Goal: Find specific page/section: Find specific page/section

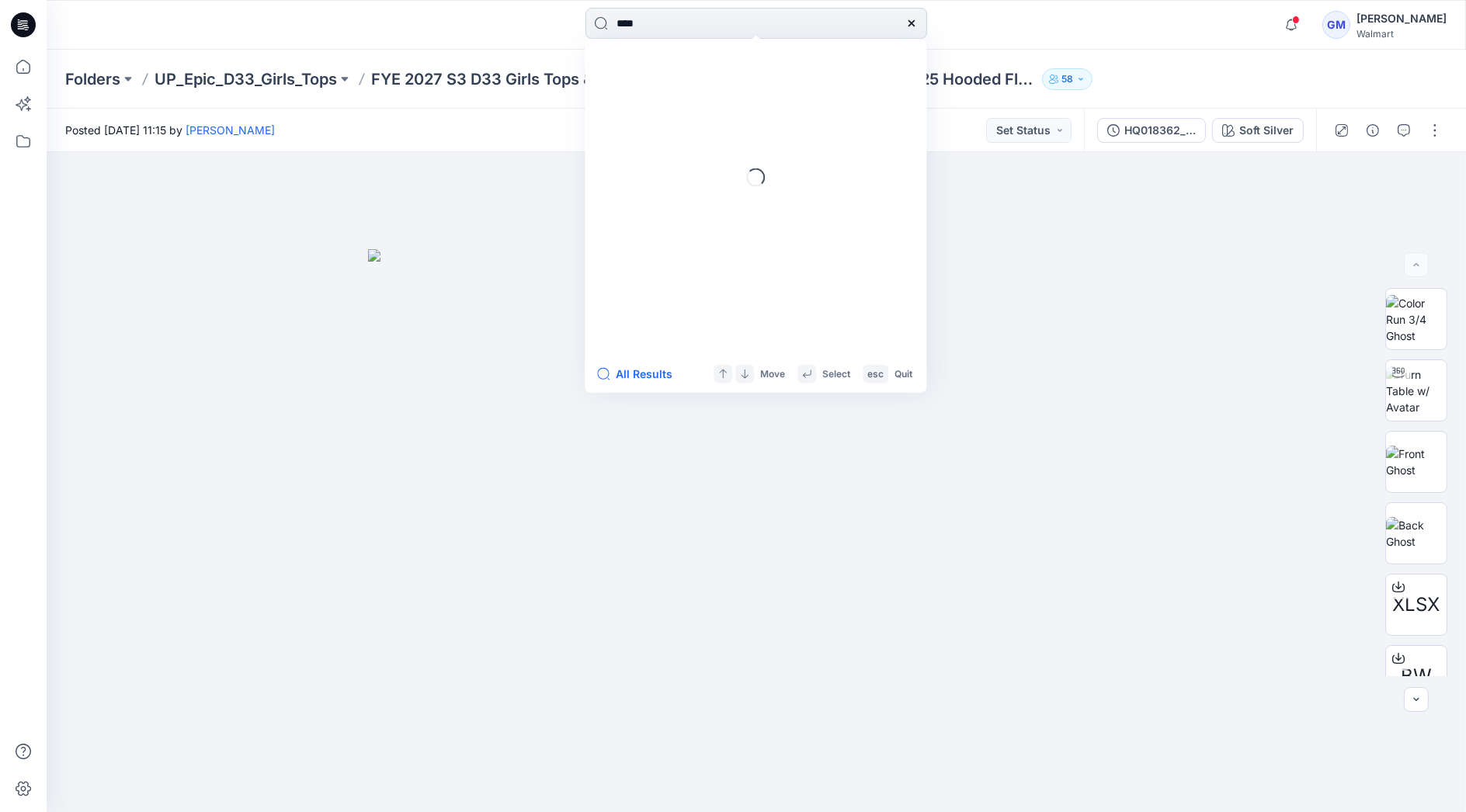
type input "****"
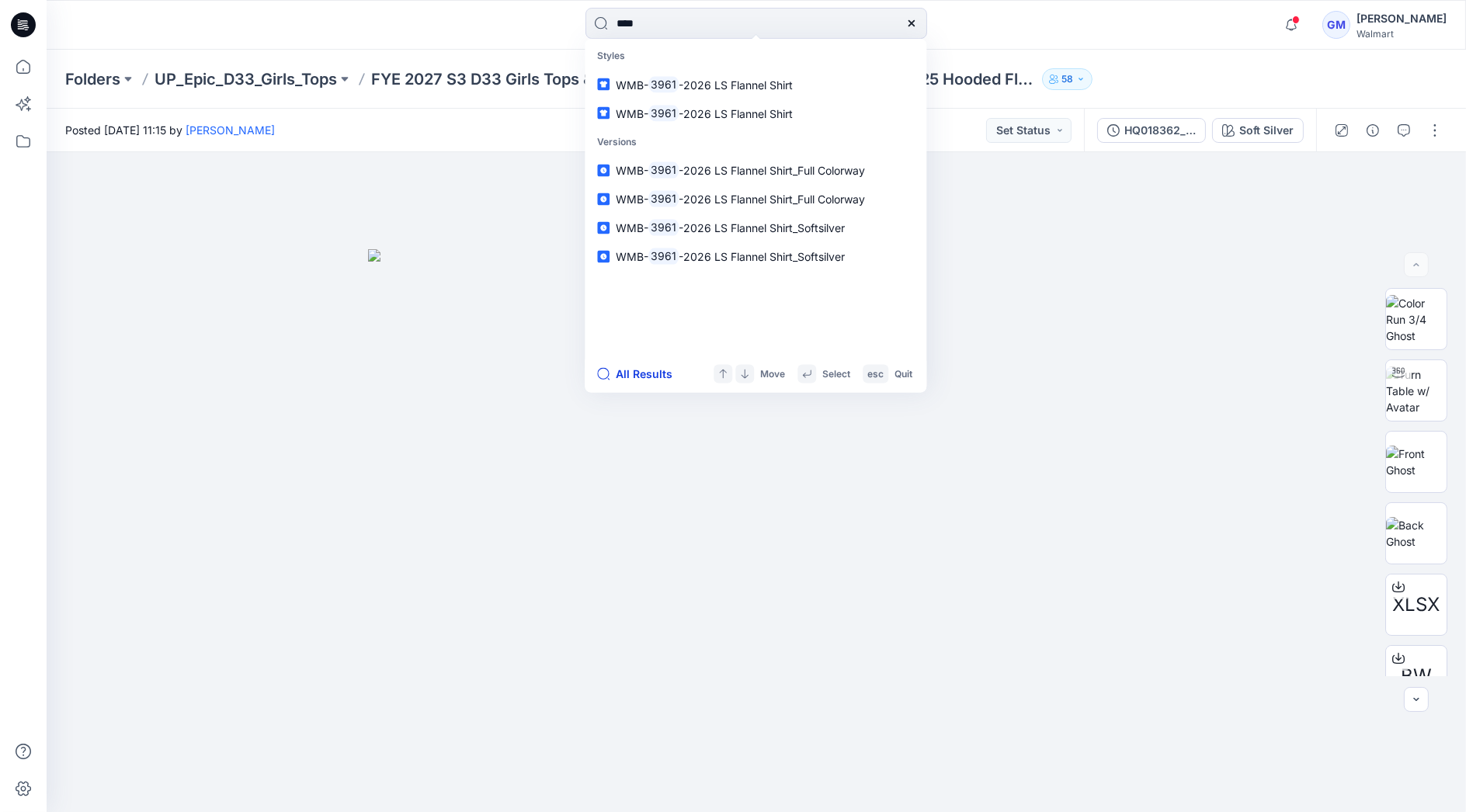
click at [632, 379] on button "All Results" at bounding box center [639, 375] width 85 height 19
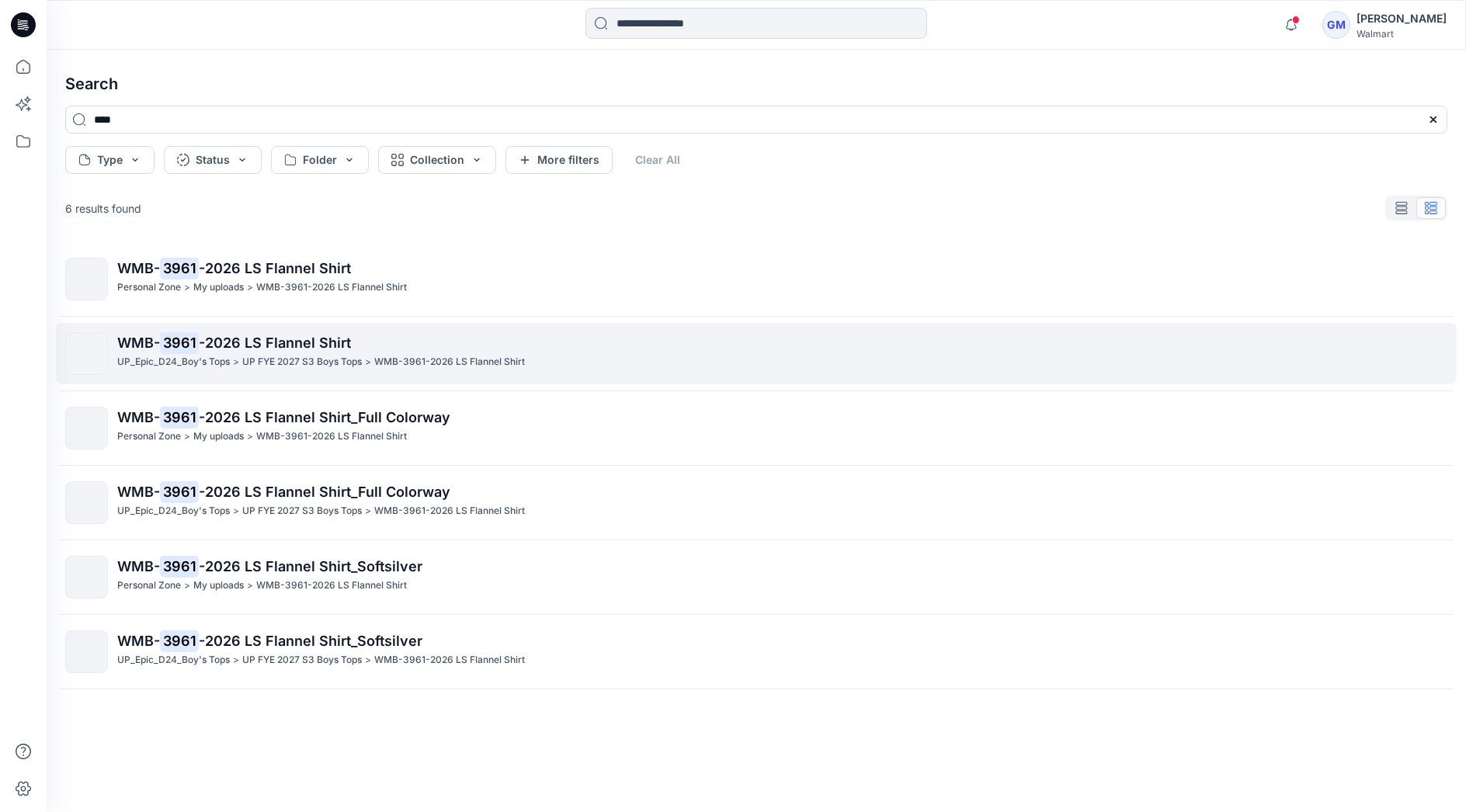
click at [302, 338] on span "-2026 LS Flannel Shirt" at bounding box center [275, 343] width 153 height 16
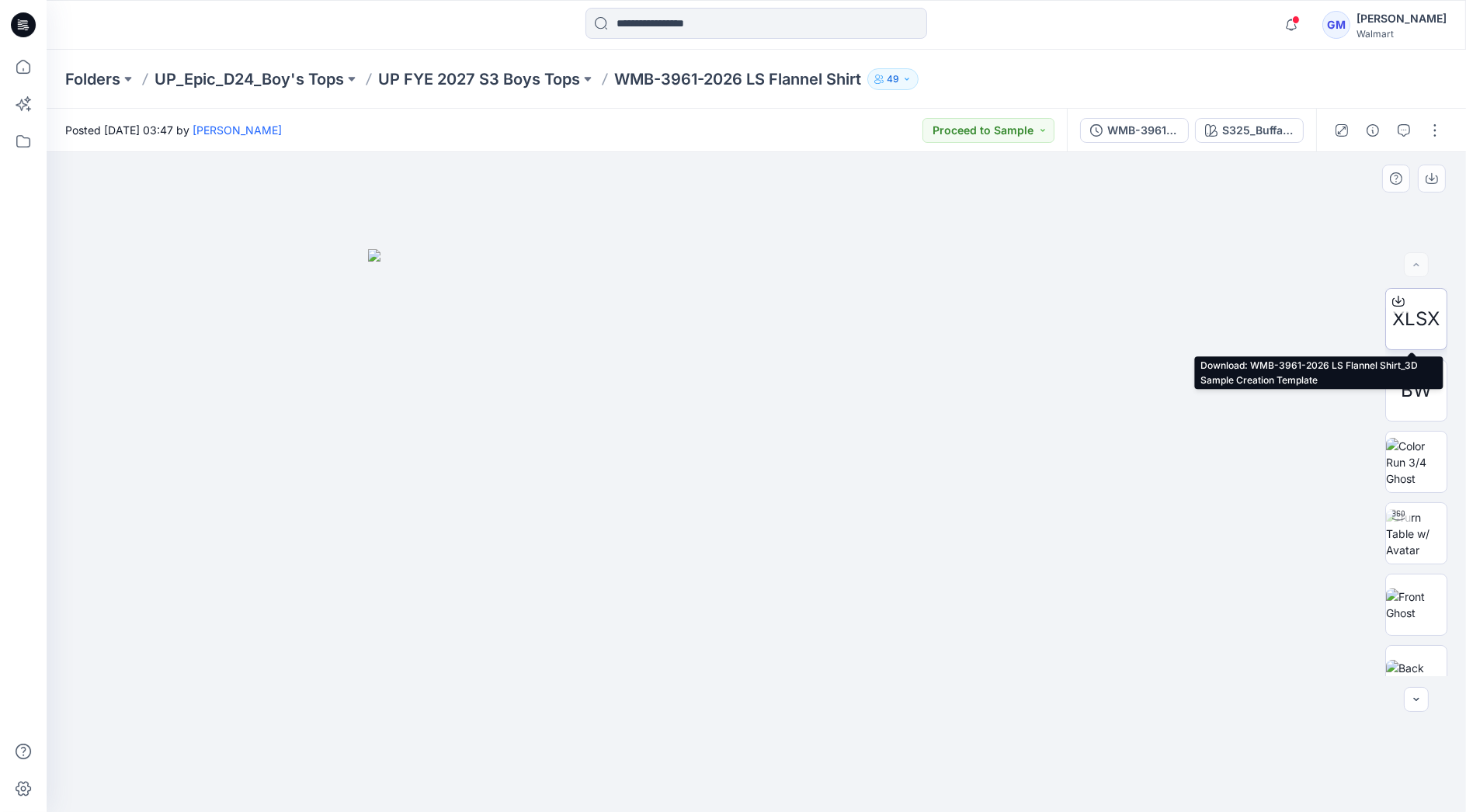
click at [1396, 300] on icon at bounding box center [1399, 300] width 6 height 8
click at [1015, 9] on div at bounding box center [756, 25] width 710 height 34
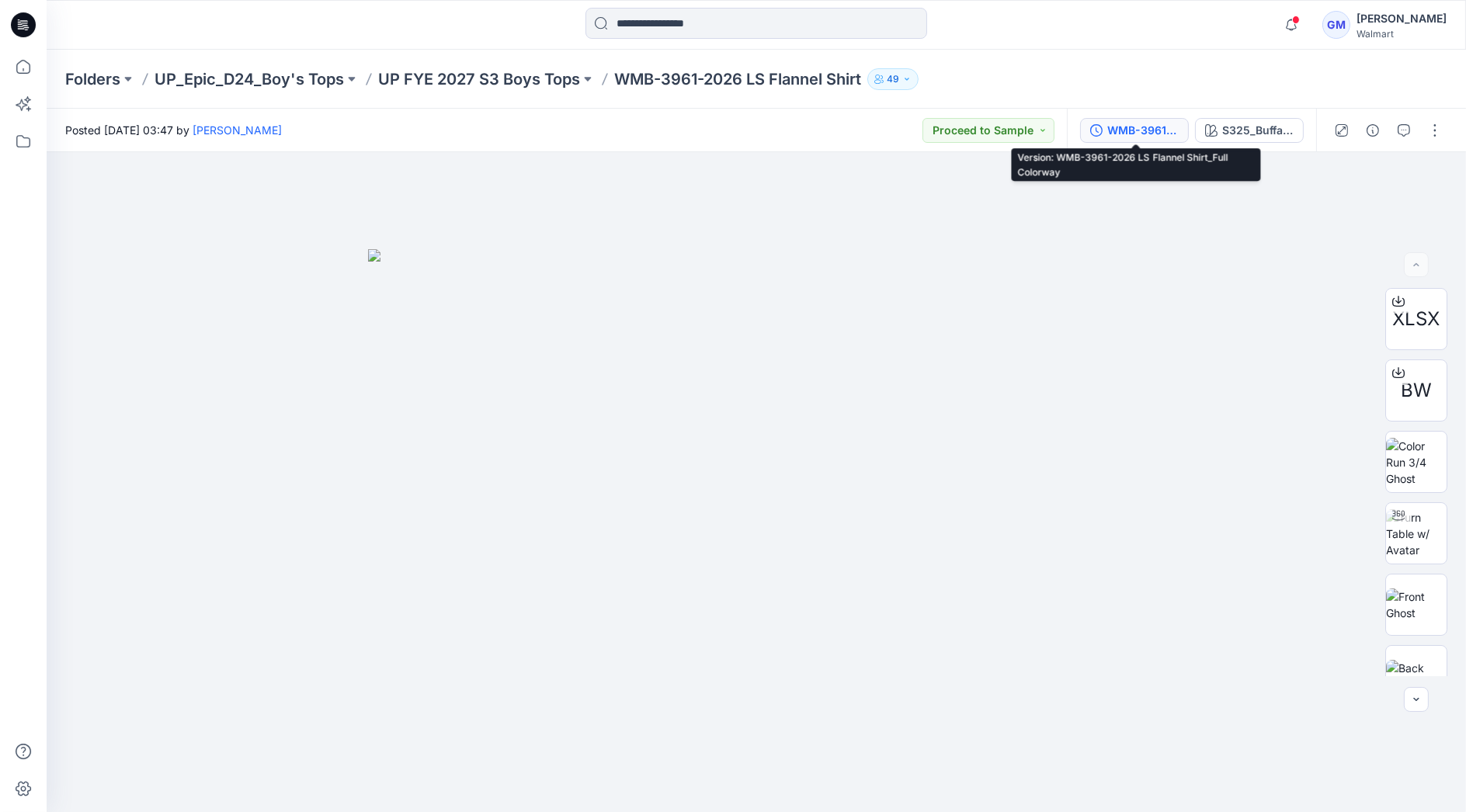
click at [1139, 128] on div "WMB-3961-2026 LS Flannel Shirt_Full Colorway" at bounding box center [1143, 131] width 71 height 17
